Goal: Task Accomplishment & Management: Complete application form

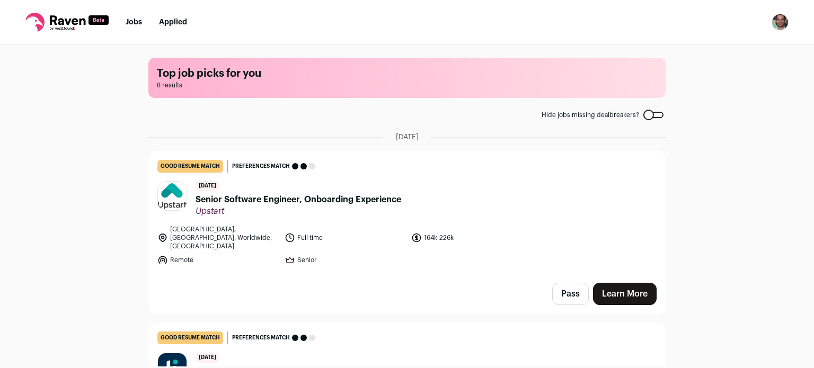
click at [545, 19] on nav "Jobs Applied Settings Notifications Preferences Resume FAQs Logout" at bounding box center [407, 22] width 814 height 45
click at [172, 23] on link "Applied" at bounding box center [173, 22] width 28 height 7
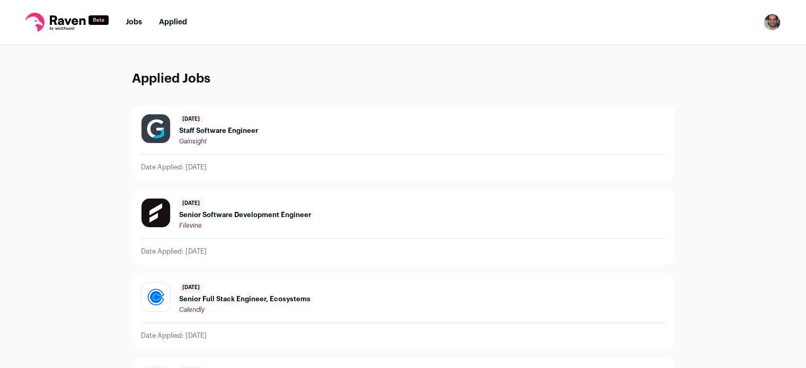
click at [135, 25] on link "Jobs" at bounding box center [134, 22] width 16 height 7
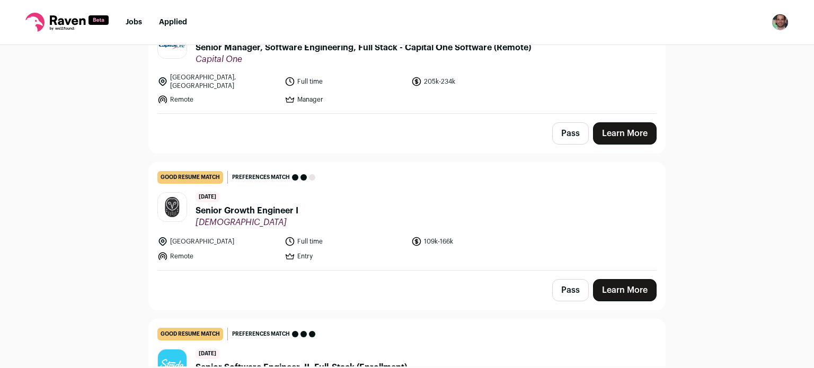
scroll to position [608, 0]
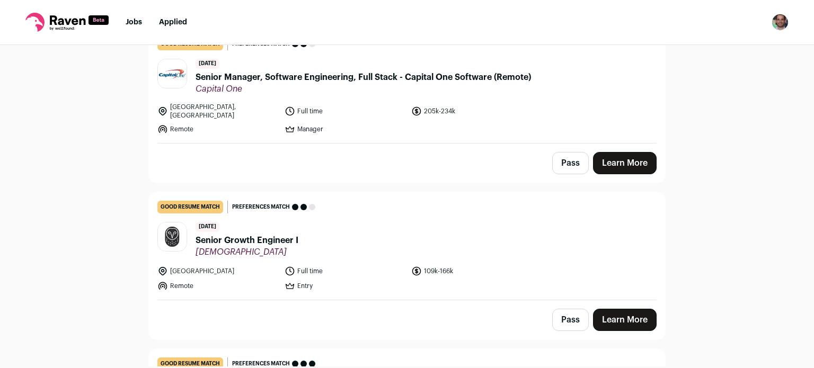
click at [572, 152] on button "Pass" at bounding box center [570, 163] width 37 height 22
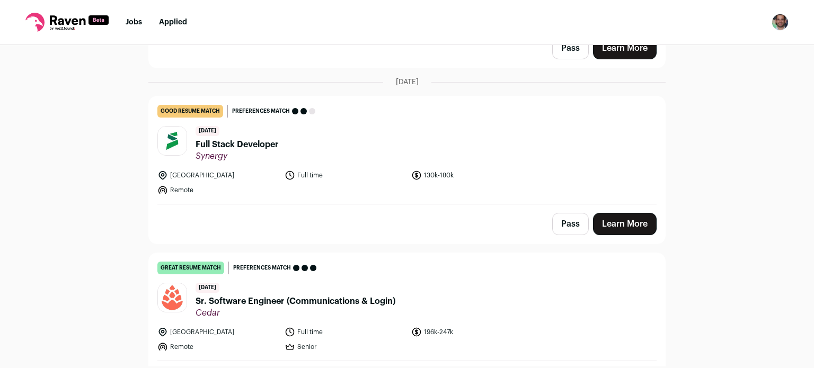
scroll to position [1052, 0]
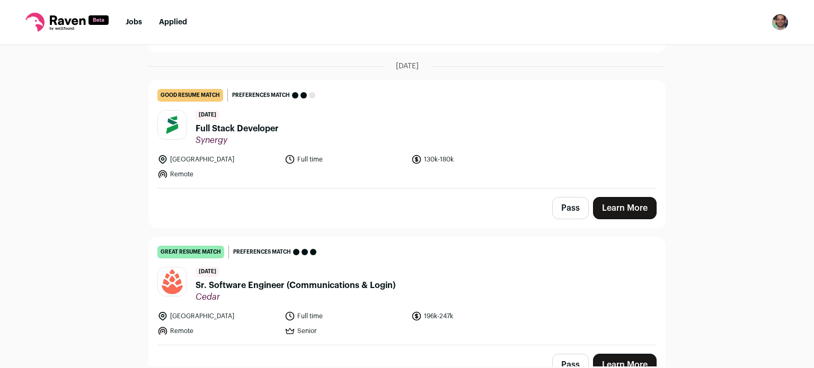
click at [350, 279] on span "Sr. Software Engineer (Communications & Login)" at bounding box center [296, 285] width 200 height 13
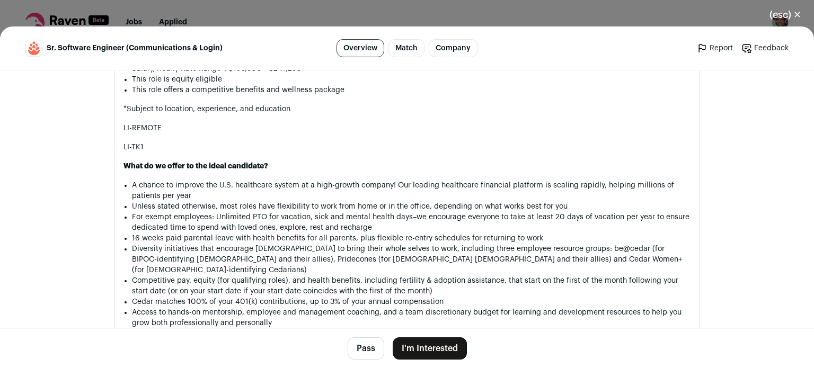
scroll to position [1257, 0]
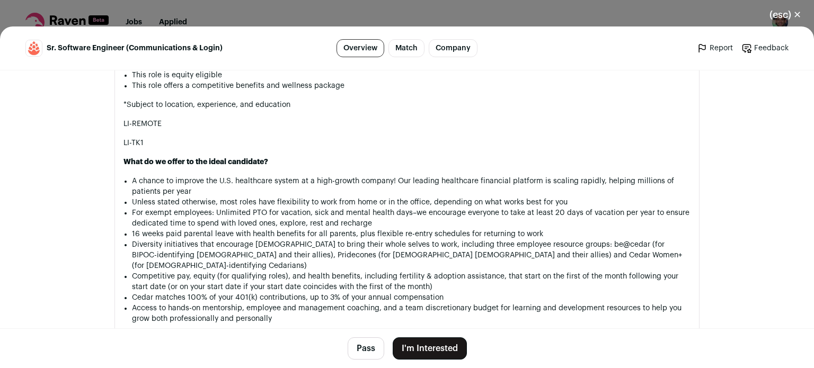
click at [424, 342] on button "I'm Interested" at bounding box center [430, 349] width 74 height 22
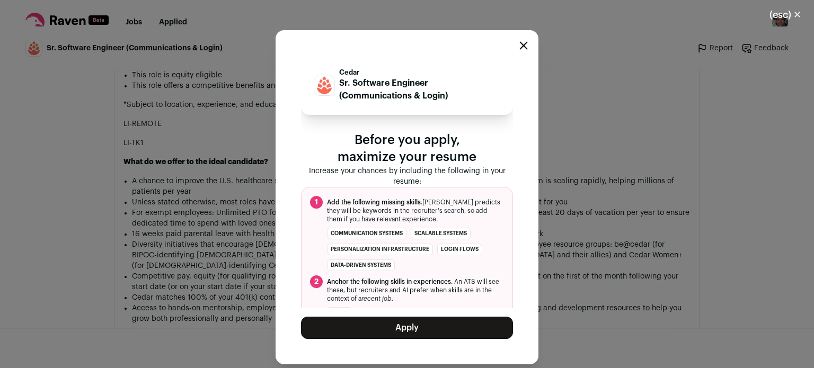
click at [404, 323] on button "Apply" at bounding box center [407, 328] width 212 height 22
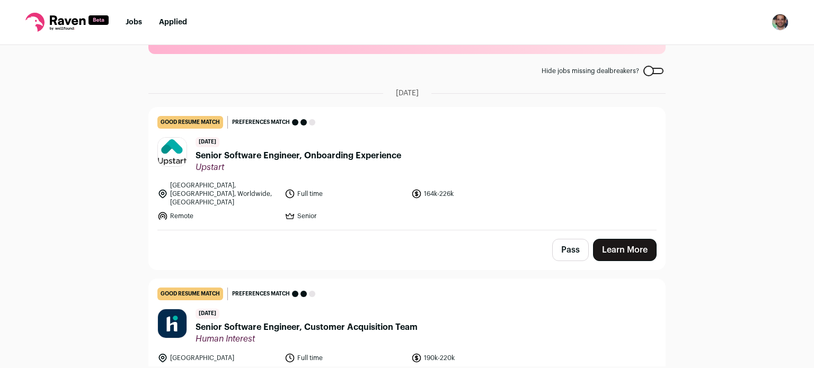
scroll to position [42, 0]
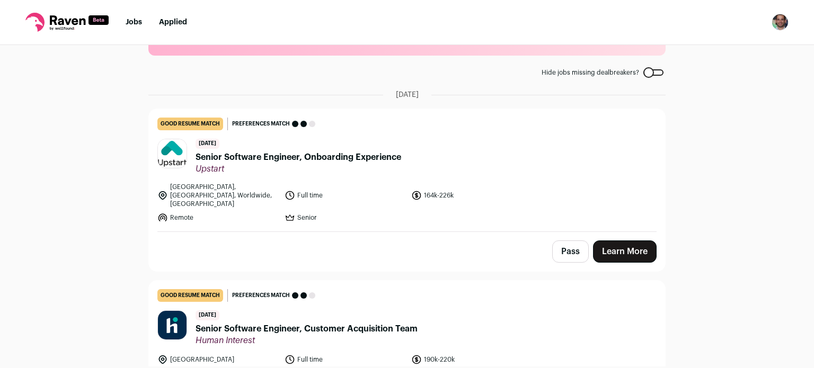
click at [316, 152] on span "Senior Software Engineer, Onboarding Experience" at bounding box center [299, 157] width 206 height 13
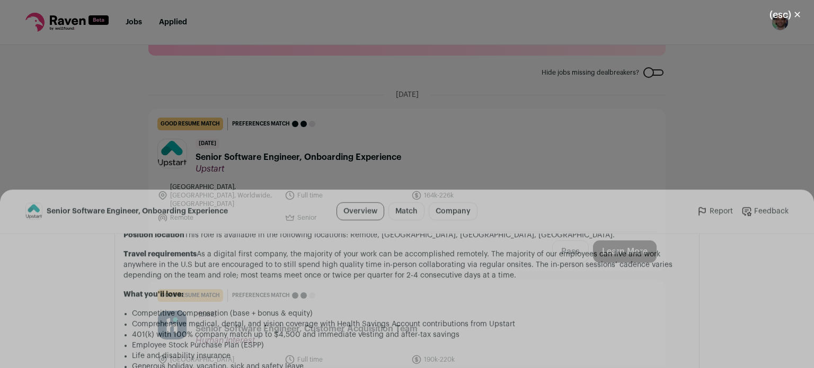
scroll to position [1069, 0]
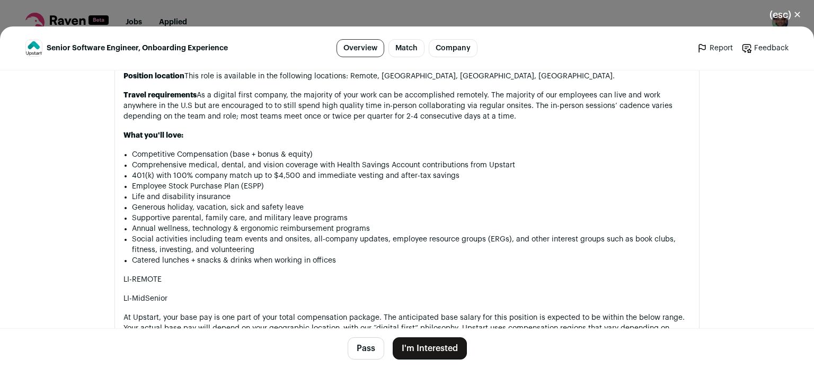
click at [427, 342] on button "I'm Interested" at bounding box center [430, 349] width 74 height 22
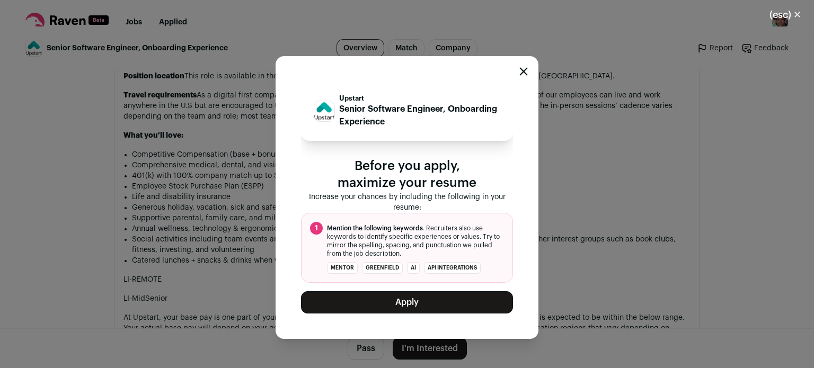
click at [396, 302] on button "Apply" at bounding box center [407, 302] width 212 height 22
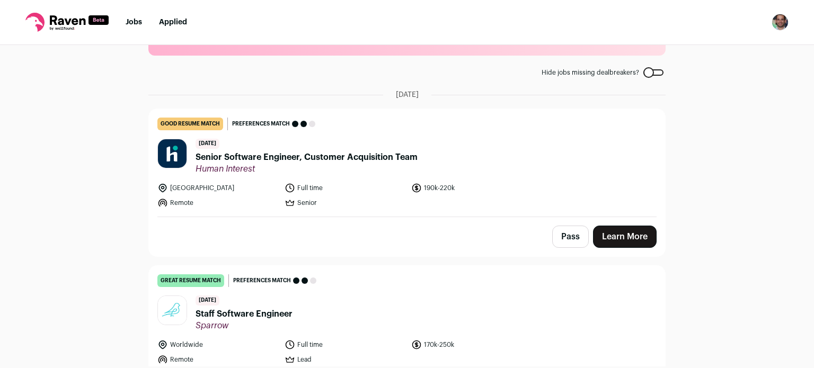
scroll to position [11, 0]
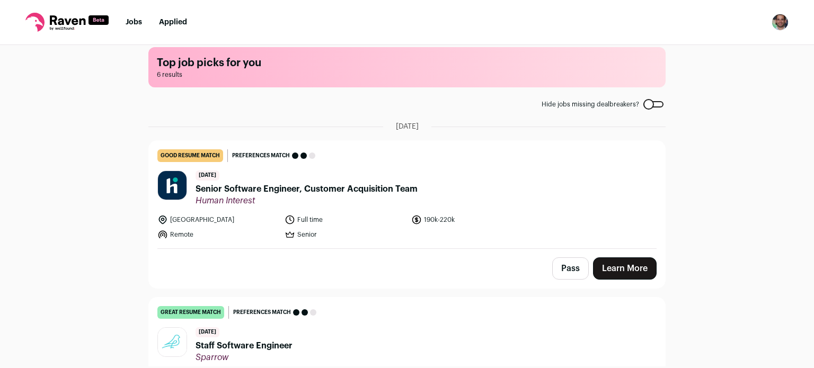
click at [300, 183] on span "Senior Software Engineer, Customer Acquisition Team" at bounding box center [307, 189] width 222 height 13
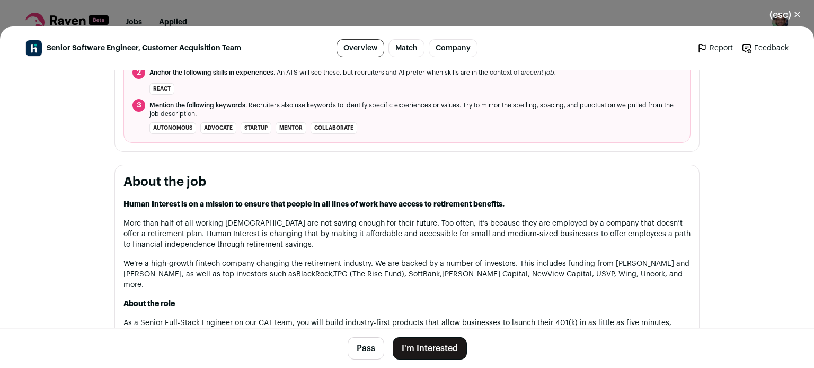
scroll to position [446, 0]
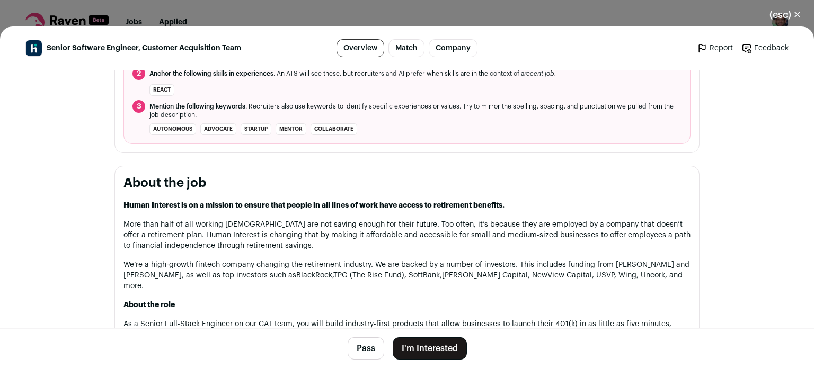
click at [442, 344] on button "I'm Interested" at bounding box center [430, 349] width 74 height 22
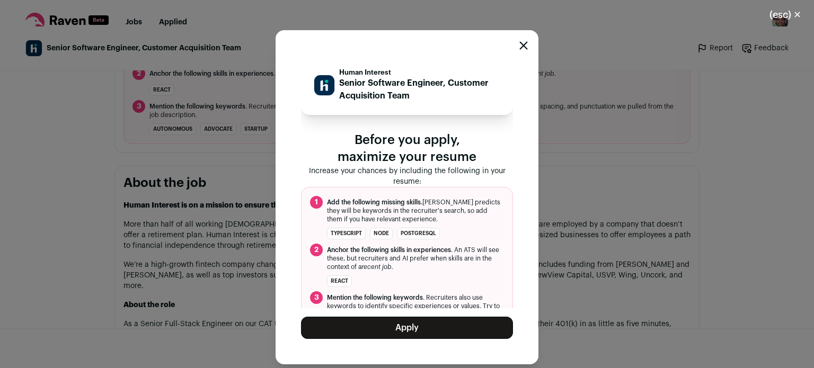
click at [395, 326] on button "Apply" at bounding box center [407, 328] width 212 height 22
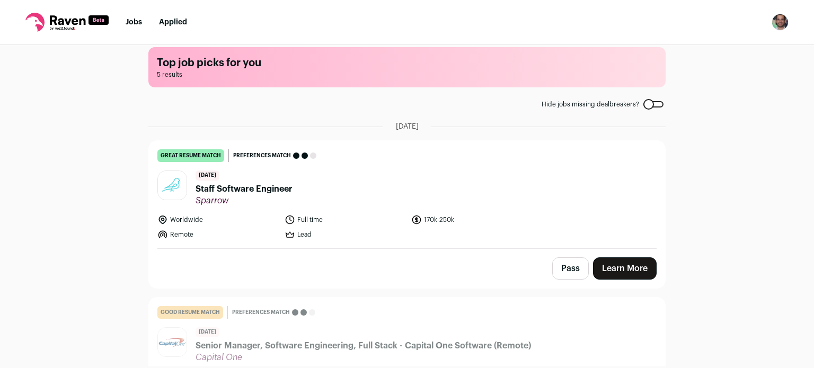
click at [245, 191] on span "Staff Software Engineer" at bounding box center [244, 189] width 97 height 13
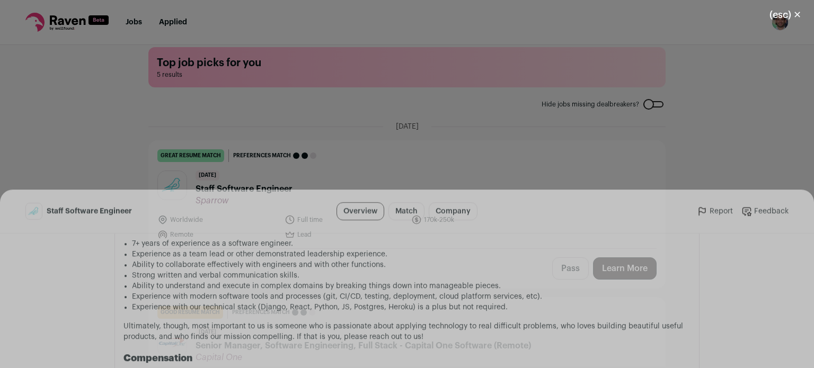
scroll to position [887, 0]
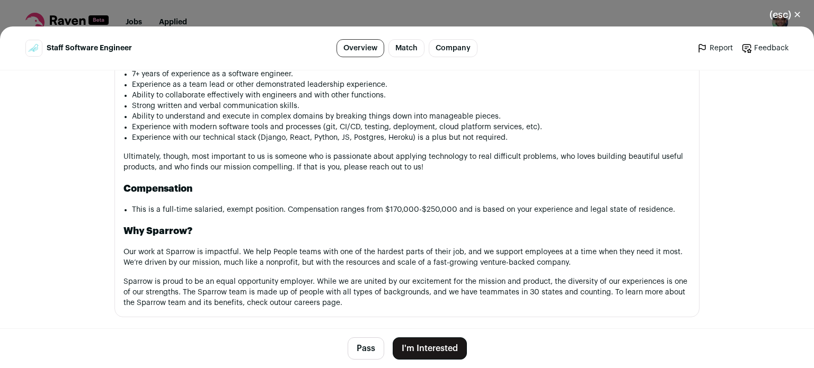
click at [420, 349] on button "I'm Interested" at bounding box center [430, 349] width 74 height 22
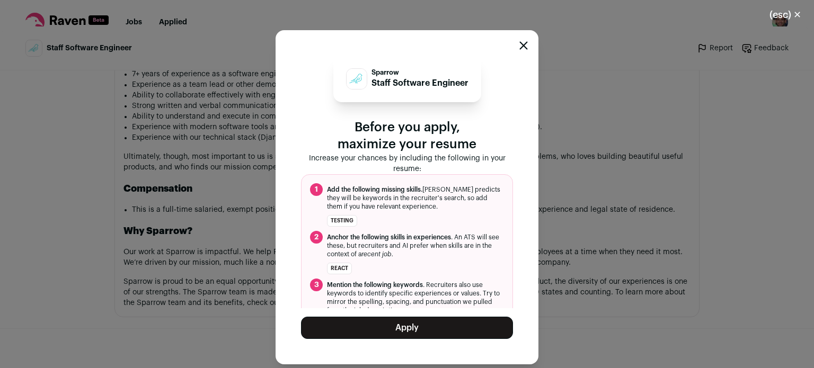
click at [397, 324] on button "Apply" at bounding box center [407, 328] width 212 height 22
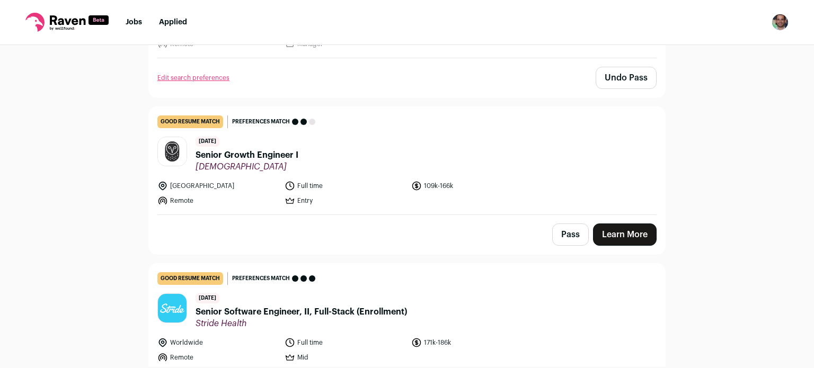
scroll to position [211, 0]
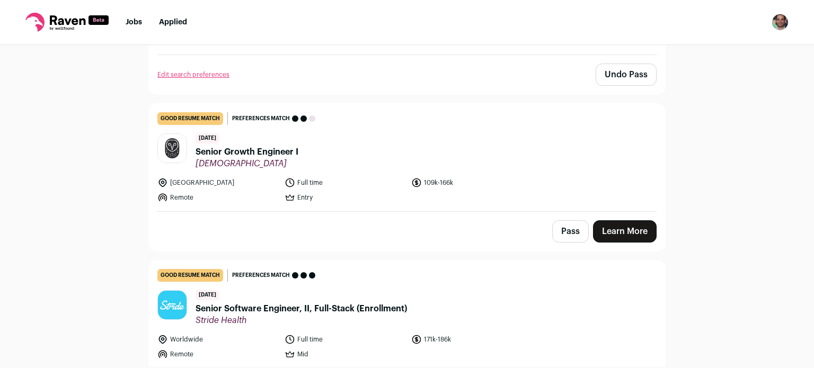
click at [242, 146] on span "Senior Growth Engineer I" at bounding box center [247, 152] width 103 height 13
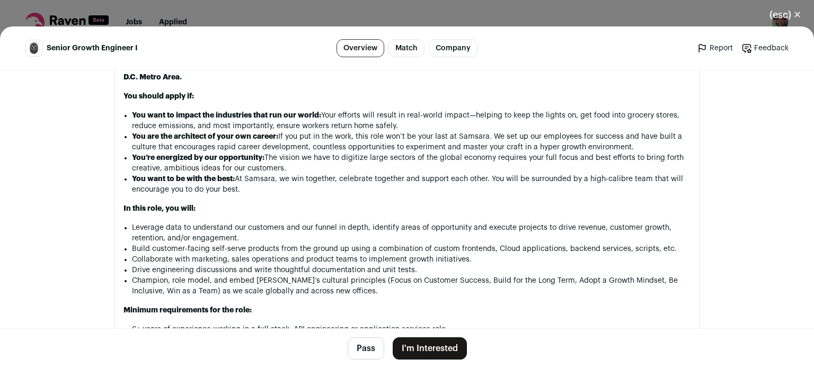
scroll to position [858, 0]
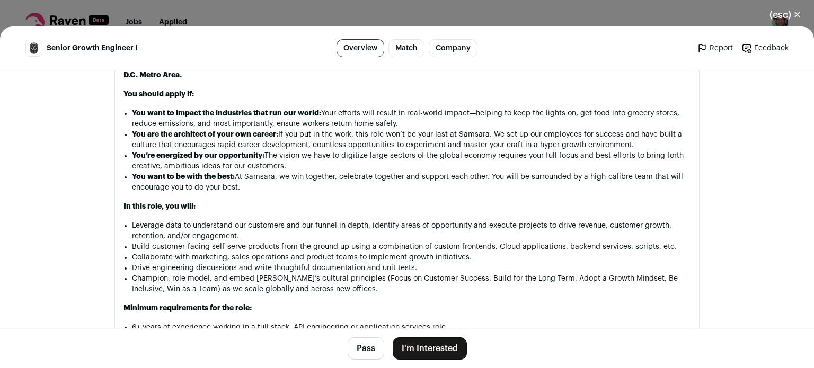
drag, startPoint x: 242, startPoint y: 142, endPoint x: 179, endPoint y: 184, distance: 75.7
click at [179, 184] on div "Who we are Samsara (NYSE: IOT) is the pioneer of the Connected Operations™ Clou…" at bounding box center [406, 341] width 567 height 1106
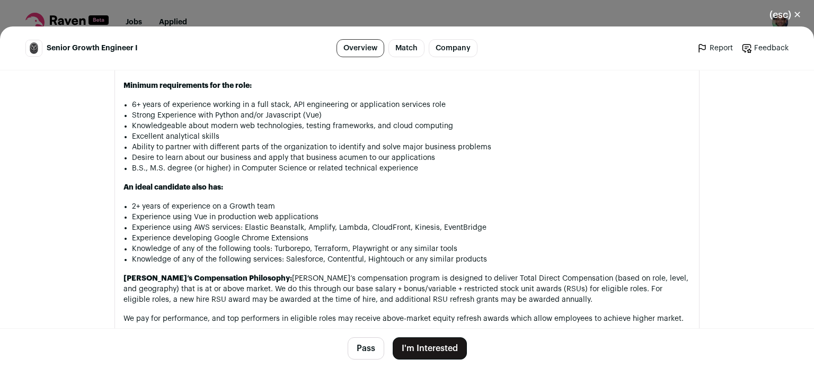
scroll to position [1083, 0]
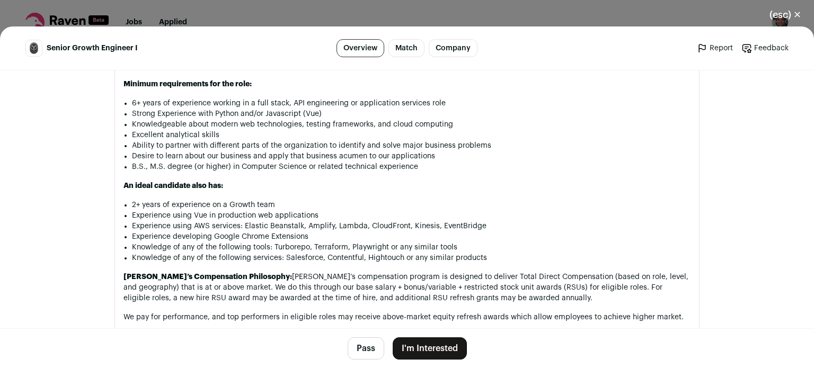
click at [432, 348] on button "I'm Interested" at bounding box center [430, 349] width 74 height 22
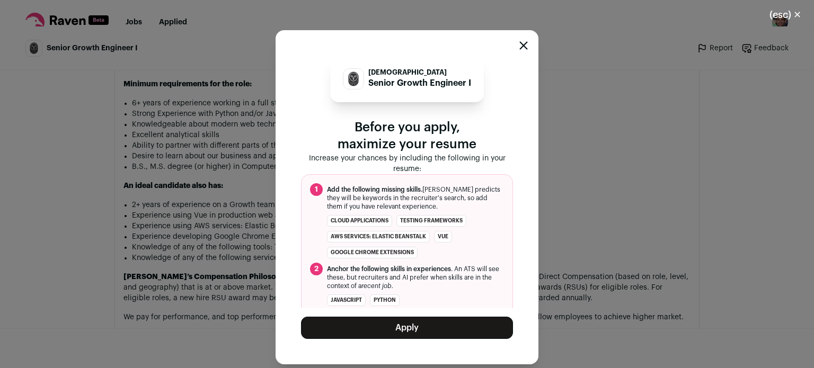
click at [380, 320] on button "Apply" at bounding box center [407, 328] width 212 height 22
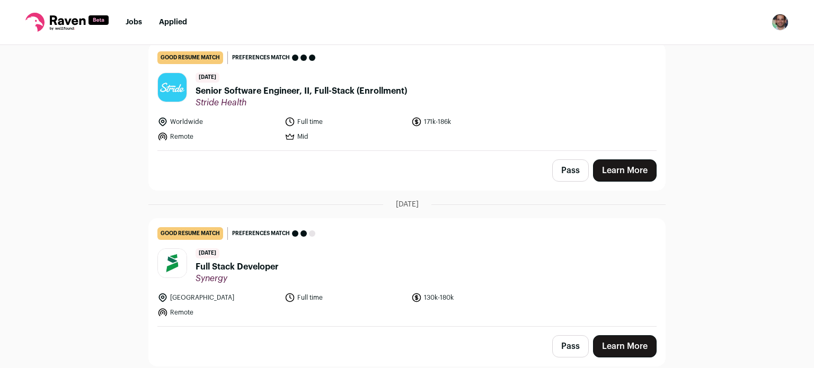
scroll to position [108, 0]
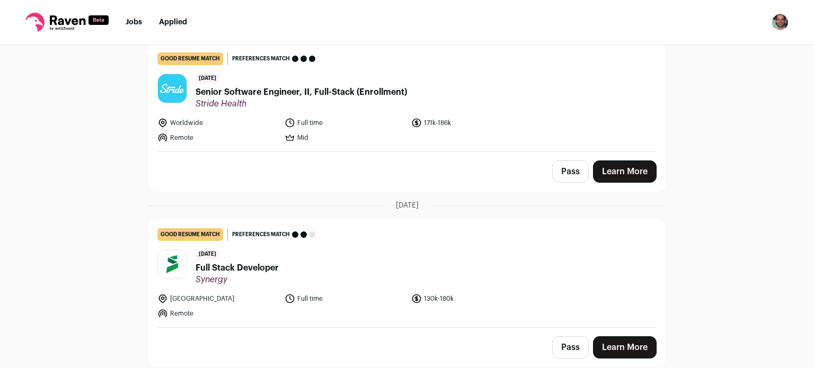
click at [261, 97] on span "Senior Software Engineer, II, Full-Stack (Enrollment)" at bounding box center [301, 92] width 211 height 13
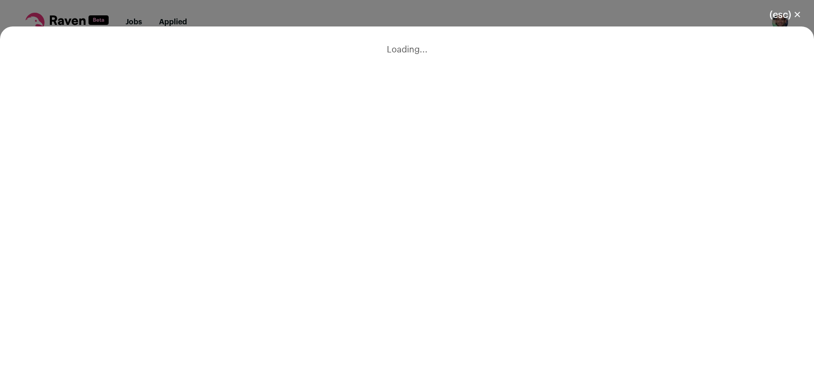
click at [478, 95] on div "Loading..." at bounding box center [407, 197] width 814 height 342
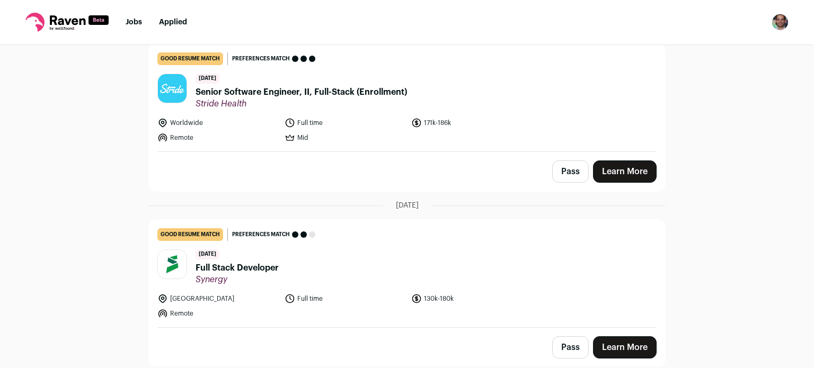
click at [352, 91] on span "Senior Software Engineer, II, Full-Stack (Enrollment)" at bounding box center [301, 92] width 211 height 13
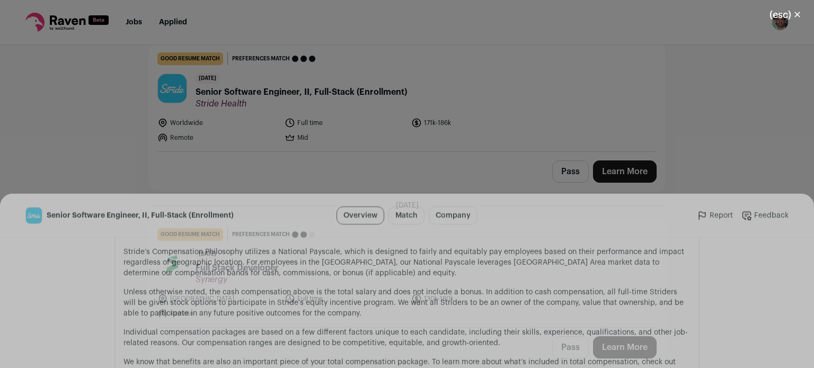
scroll to position [1116, 0]
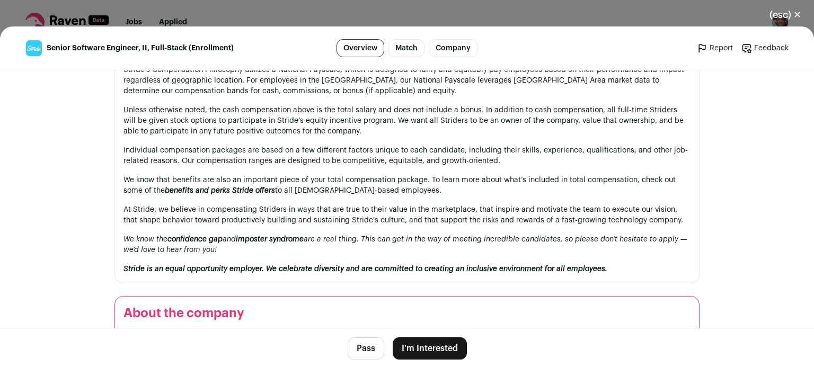
click at [421, 348] on button "I'm Interested" at bounding box center [430, 349] width 74 height 22
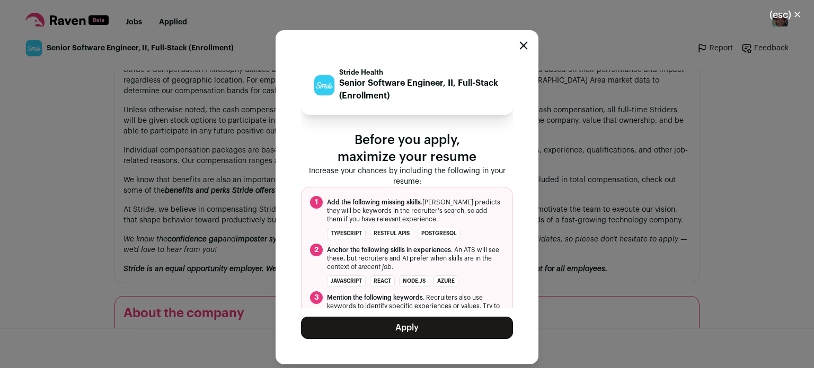
click at [392, 324] on button "Apply" at bounding box center [407, 328] width 212 height 22
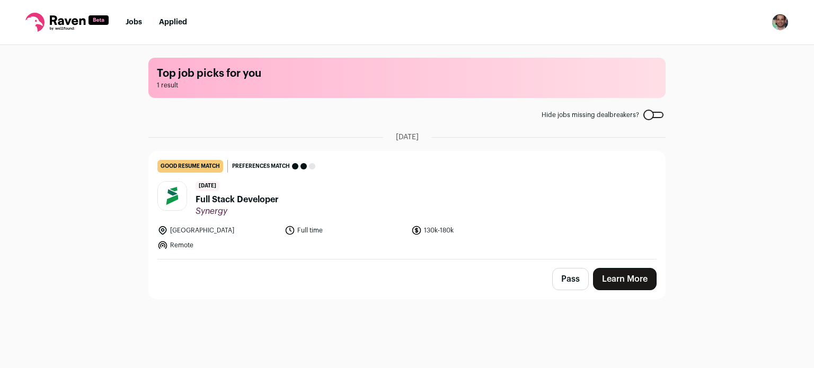
scroll to position [0, 0]
click at [251, 197] on span "Full Stack Developer" at bounding box center [237, 199] width 83 height 13
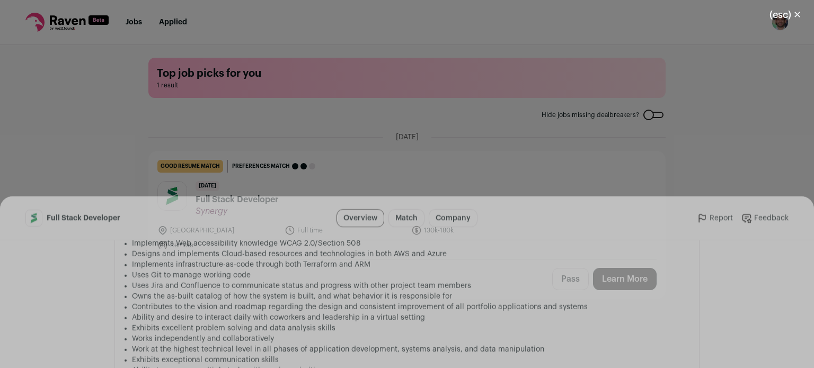
scroll to position [922, 0]
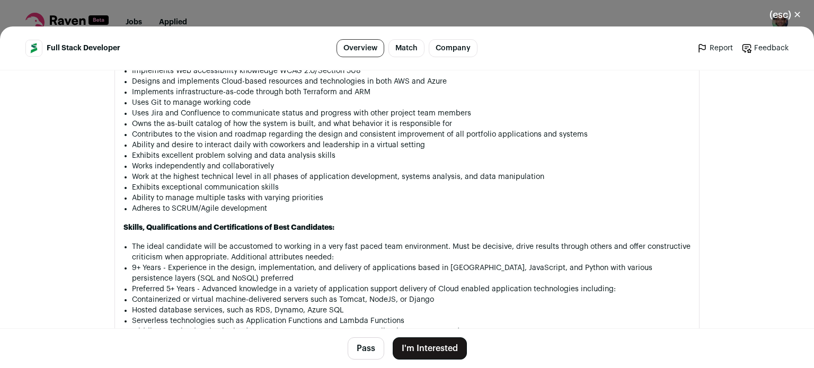
click at [361, 343] on button "Pass" at bounding box center [366, 349] width 37 height 22
